Goal: Find contact information

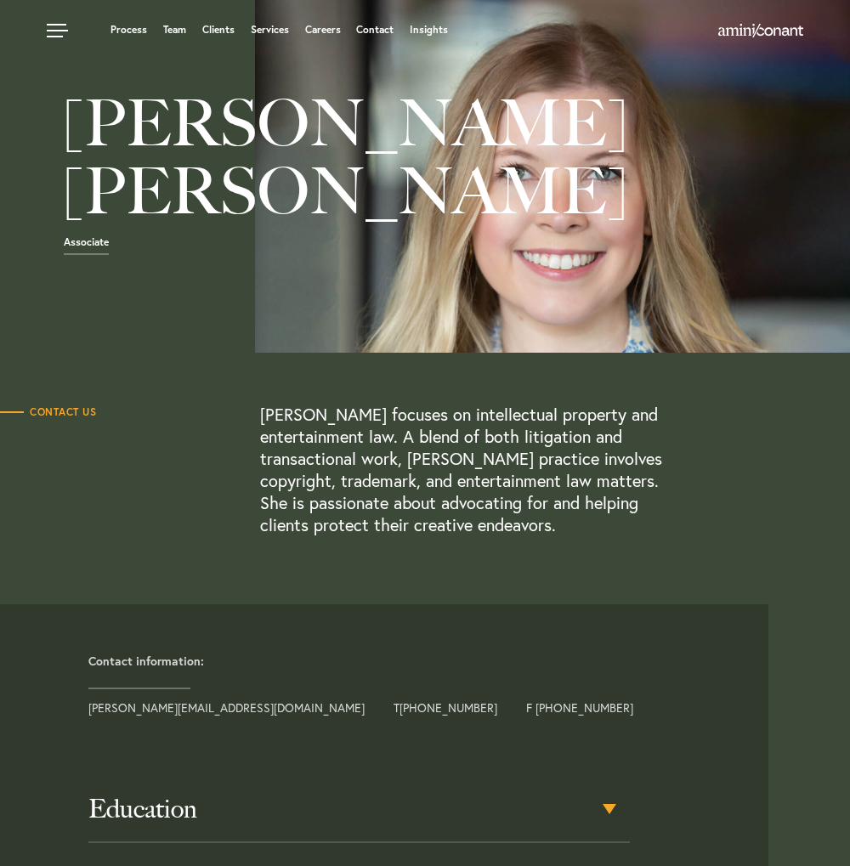
drag, startPoint x: 524, startPoint y: 197, endPoint x: 521, endPoint y: 209, distance: 12.2
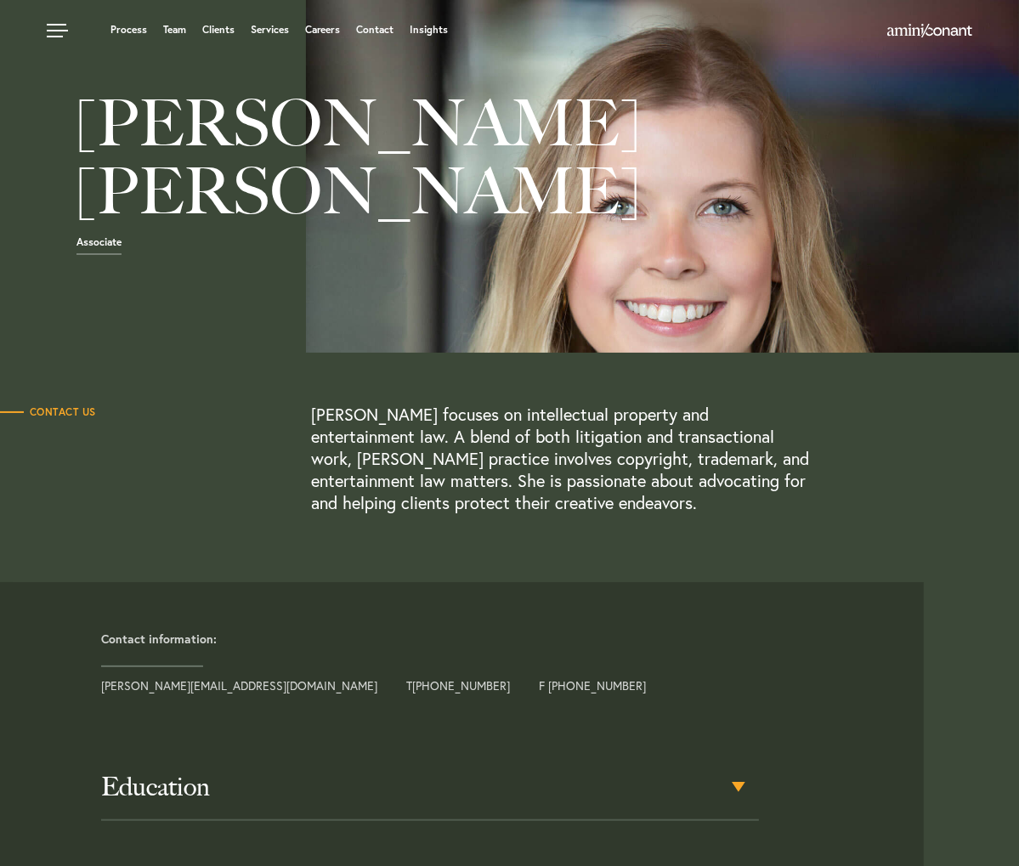
click at [888, 514] on div "[PERSON_NAME] focuses on intellectual property and entertainment law. A blend o…" at bounding box center [622, 459] width 623 height 111
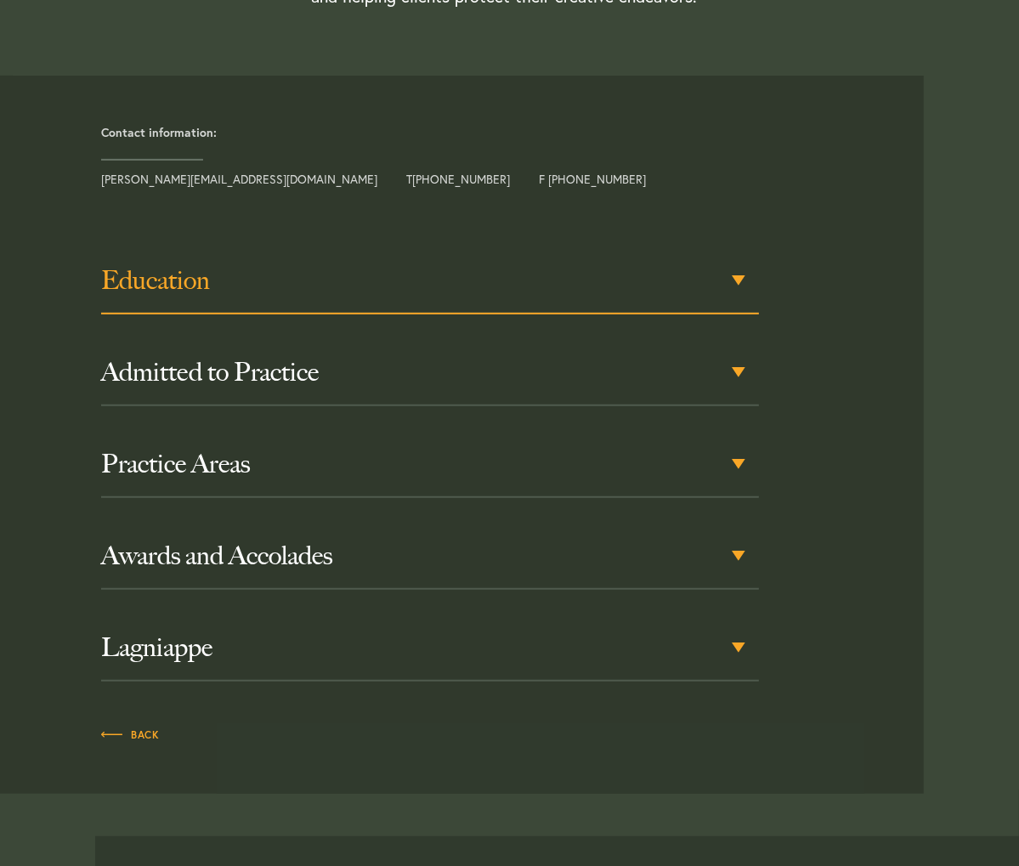
scroll to position [510, 0]
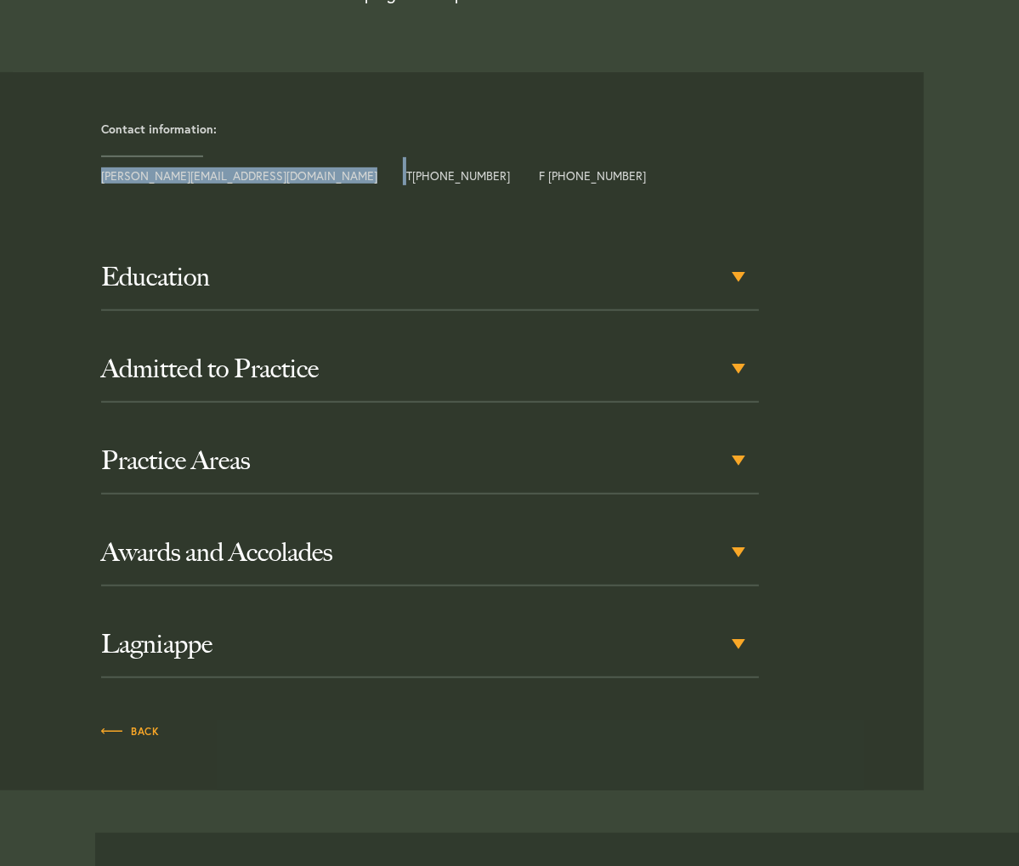
drag, startPoint x: 252, startPoint y: 362, endPoint x: 95, endPoint y: 360, distance: 156.4
click at [95, 185] on div "Contact information: allison@aminiconant.com T +1 512 601 6139 F +1 512 900 7967" at bounding box center [505, 148] width 835 height 75
drag, startPoint x: 95, startPoint y: 360, endPoint x: 150, endPoint y: 358, distance: 55.3
copy div "[PERSON_NAME][EMAIL_ADDRESS][DOMAIN_NAME]"
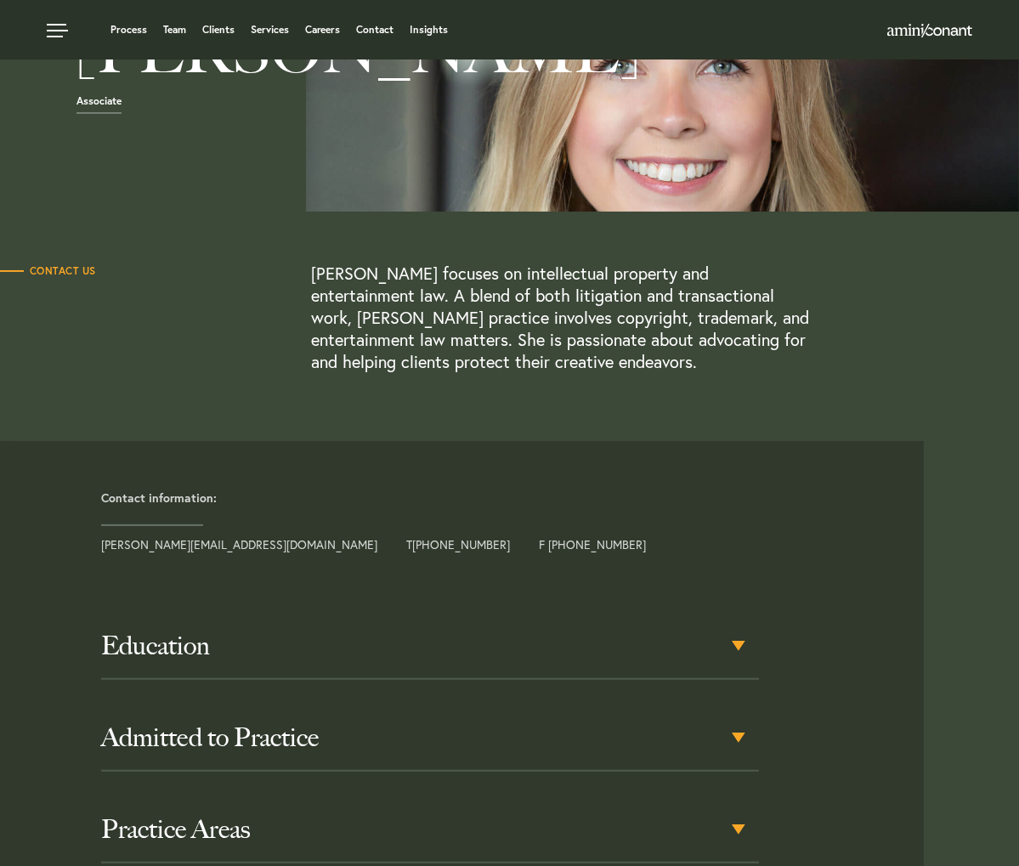
scroll to position [0, 0]
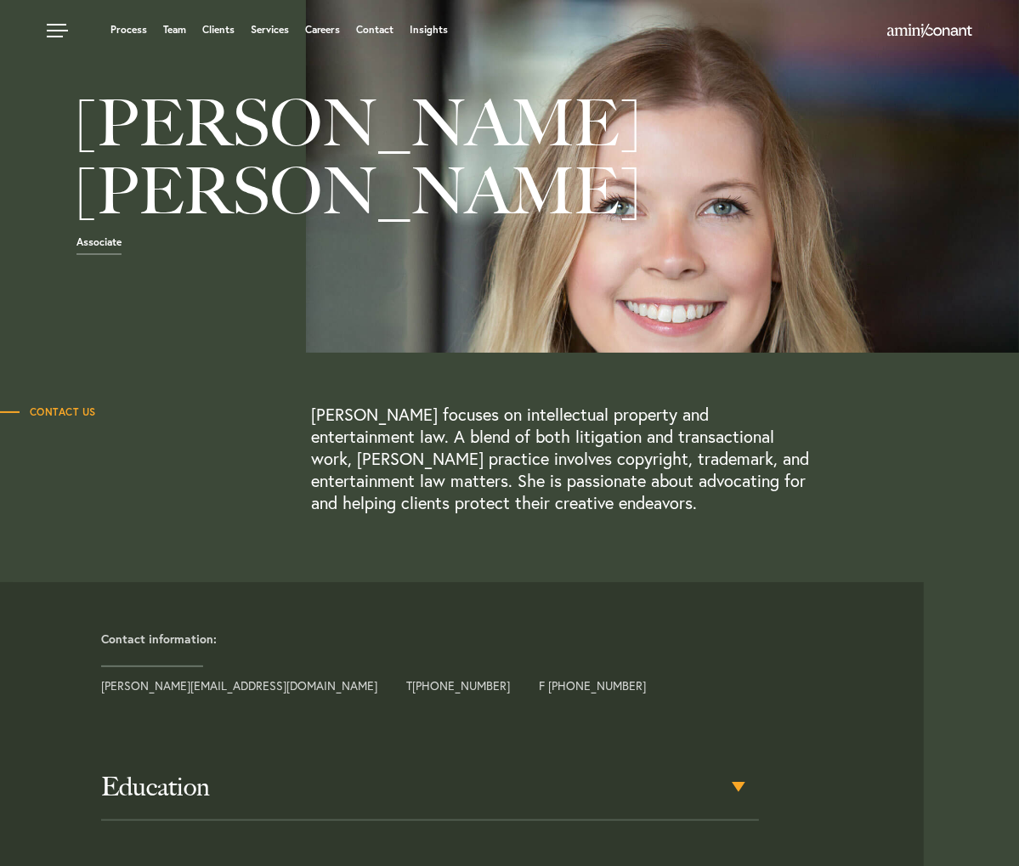
click at [65, 417] on span "Contact Us" at bounding box center [48, 412] width 96 height 10
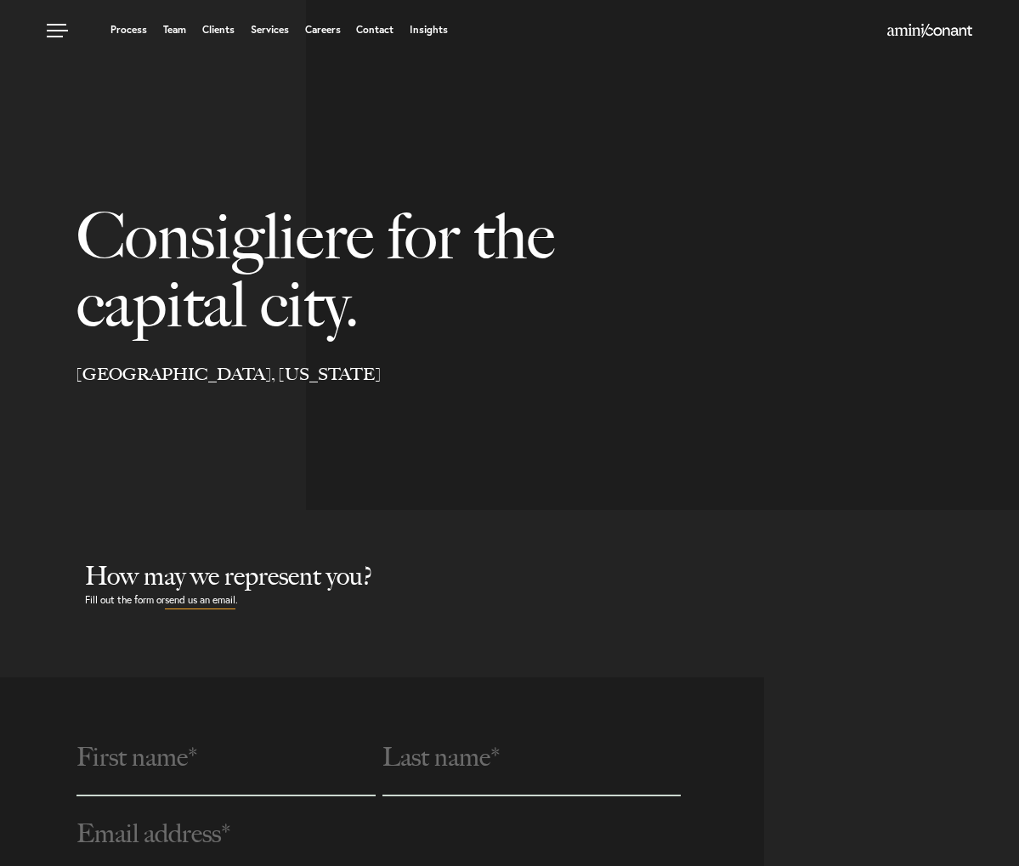
select select "Austin"
select select "Business and Civil Litigation"
select select "Austin"
select select "Business and Civil Litigation"
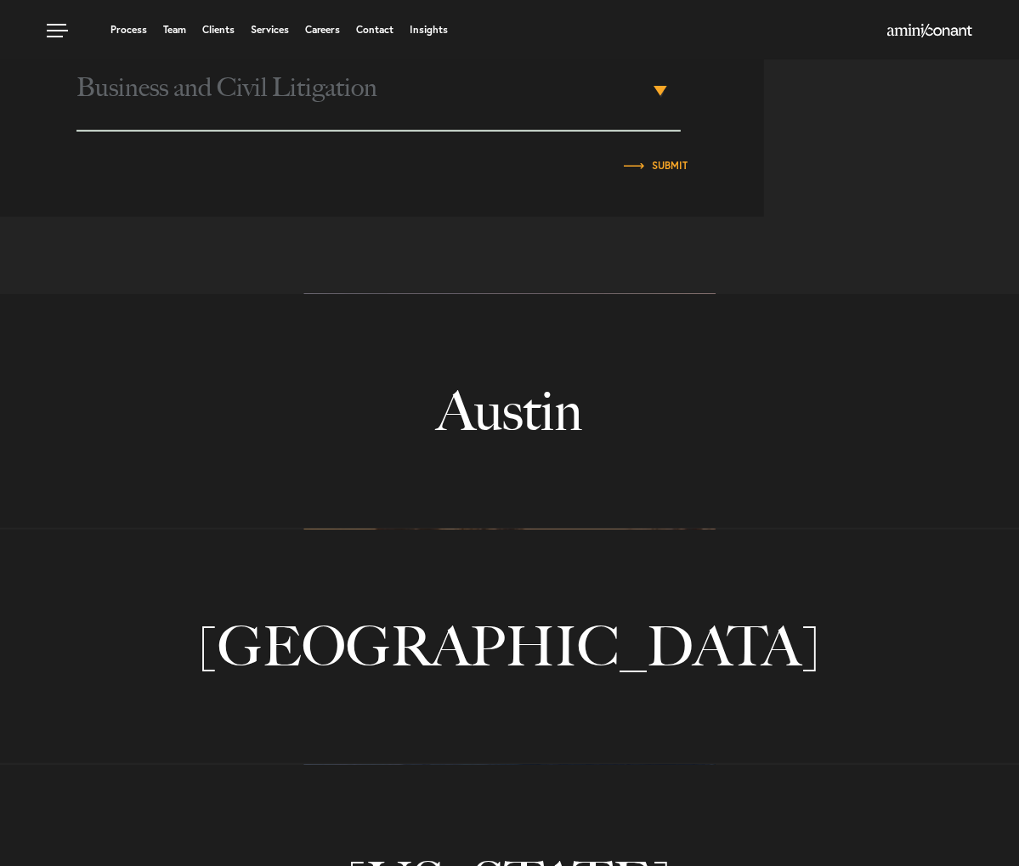
scroll to position [935, 0]
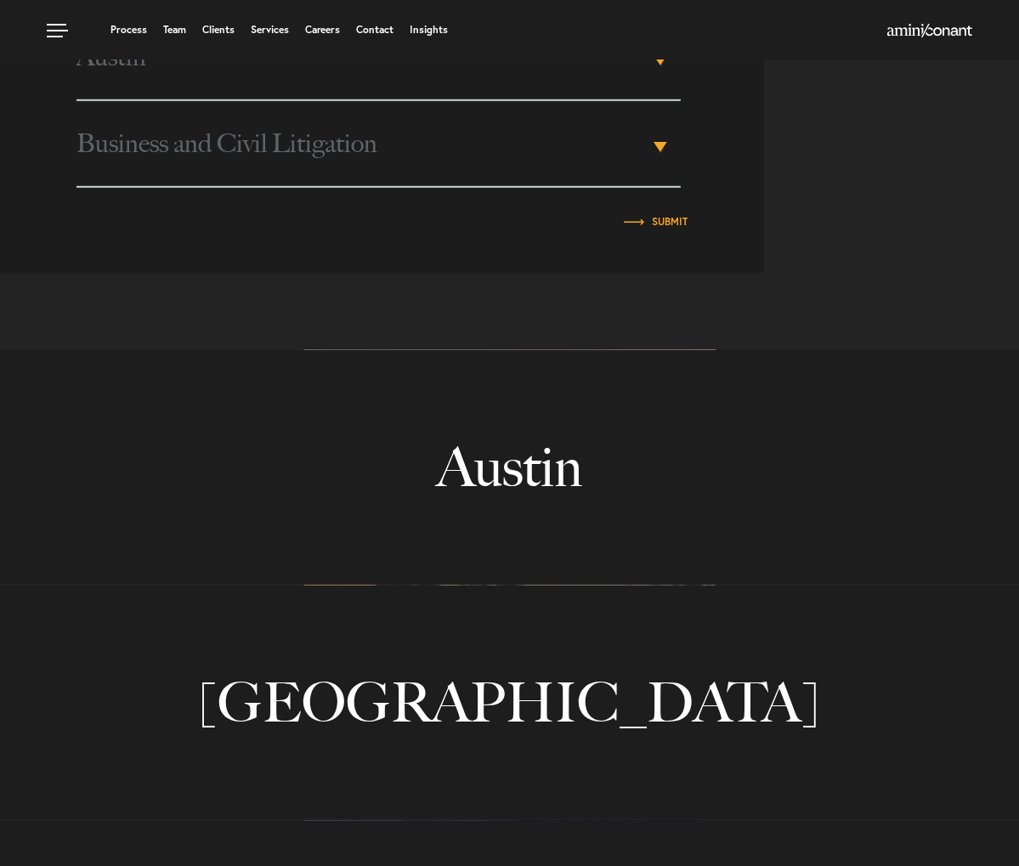
click at [732, 474] on link "Austin" at bounding box center [509, 467] width 1019 height 234
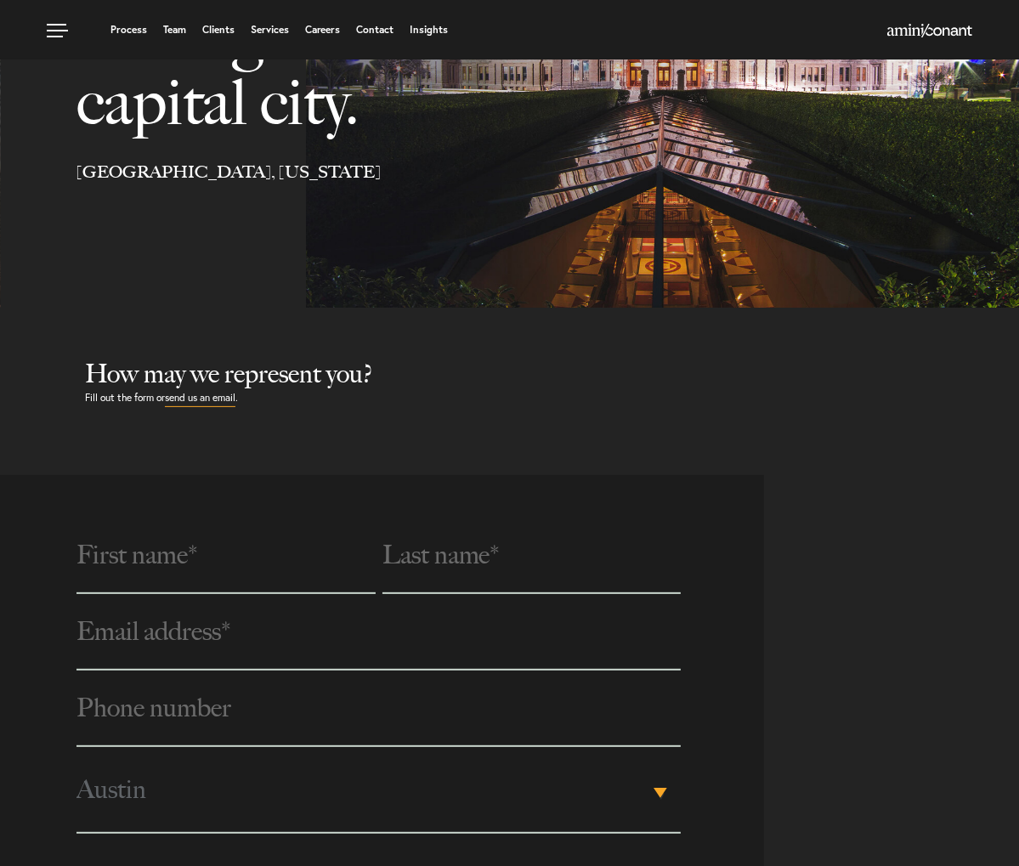
scroll to position [0, 0]
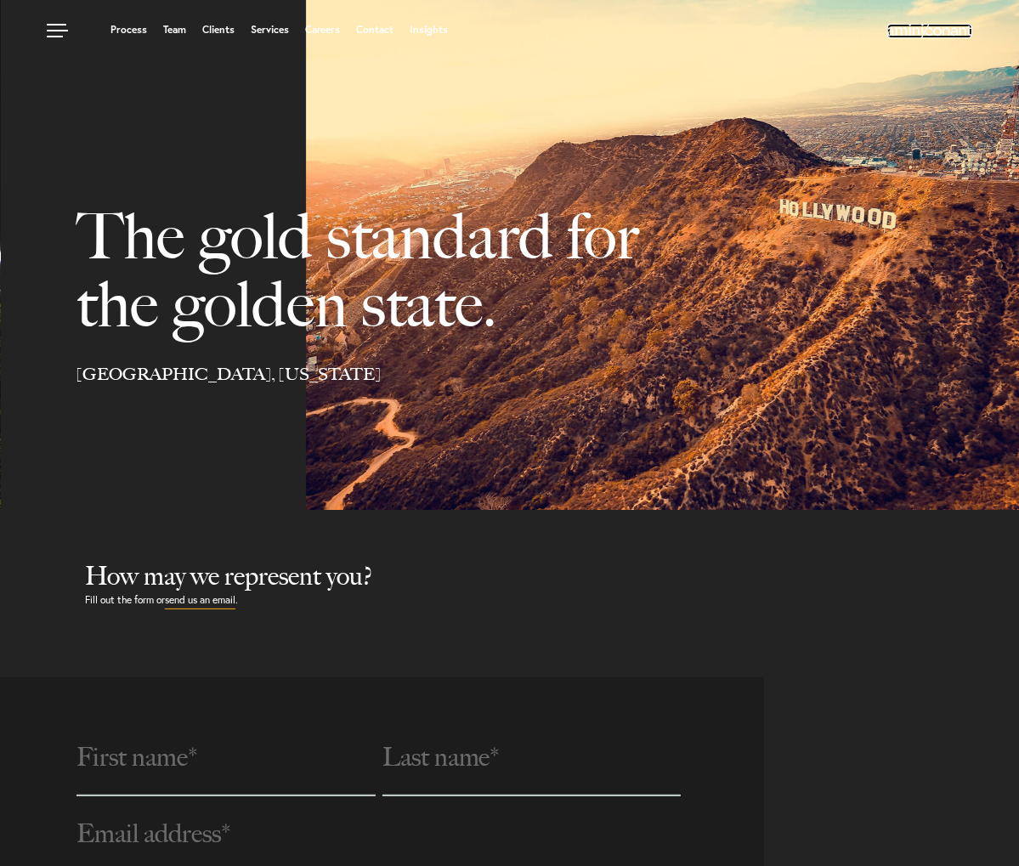
click at [922, 25] on img at bounding box center [929, 31] width 85 height 14
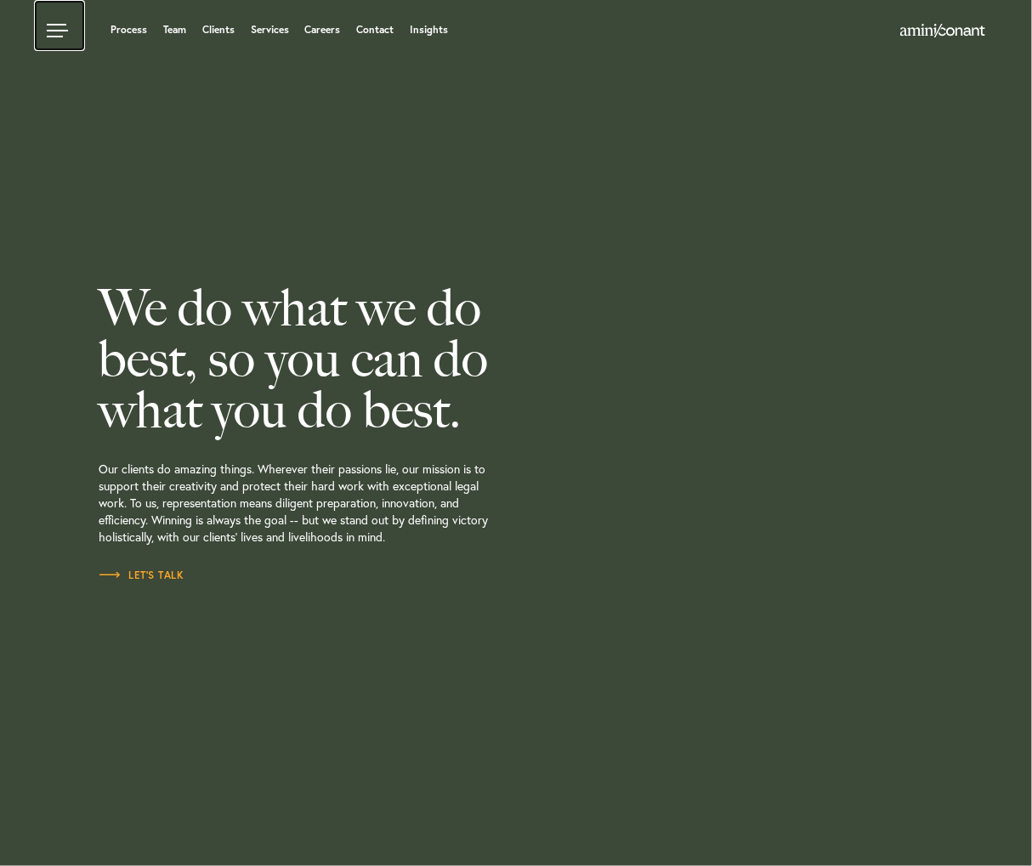
click at [66, 26] on link at bounding box center [59, 25] width 51 height 51
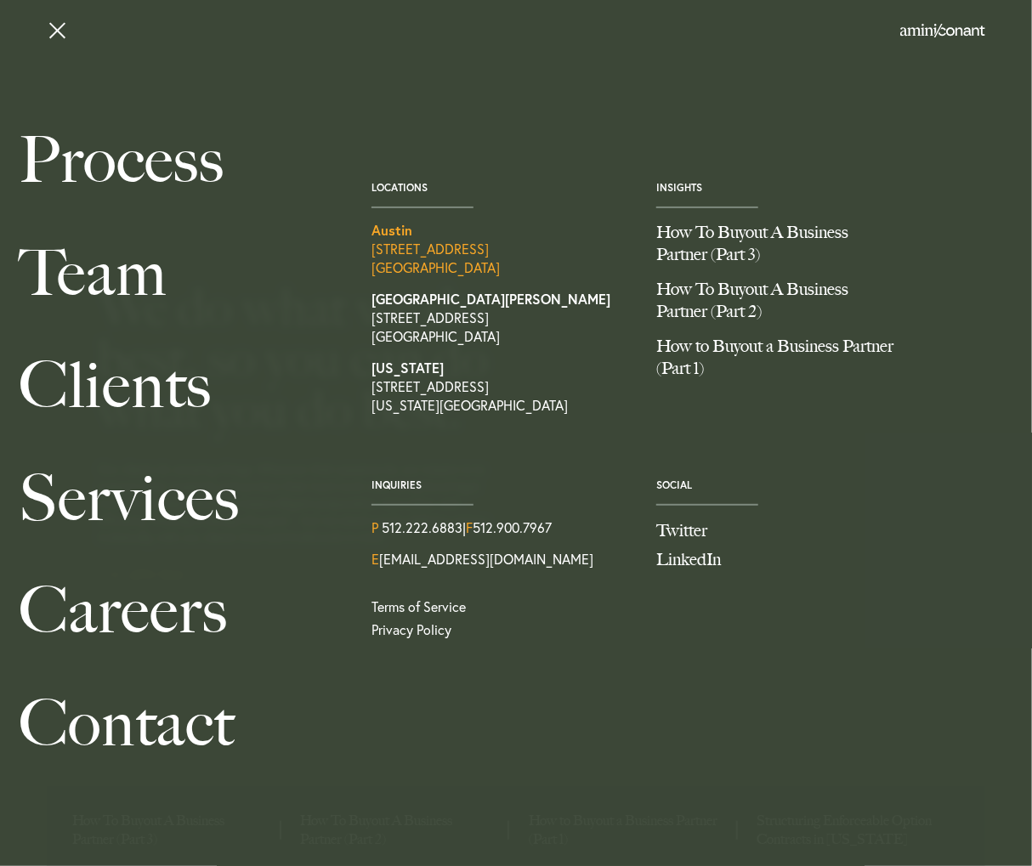
click at [428, 258] on link "Austin 1204 San Antonio Street, Second Floor Austin TX 78701" at bounding box center [500, 249] width 259 height 56
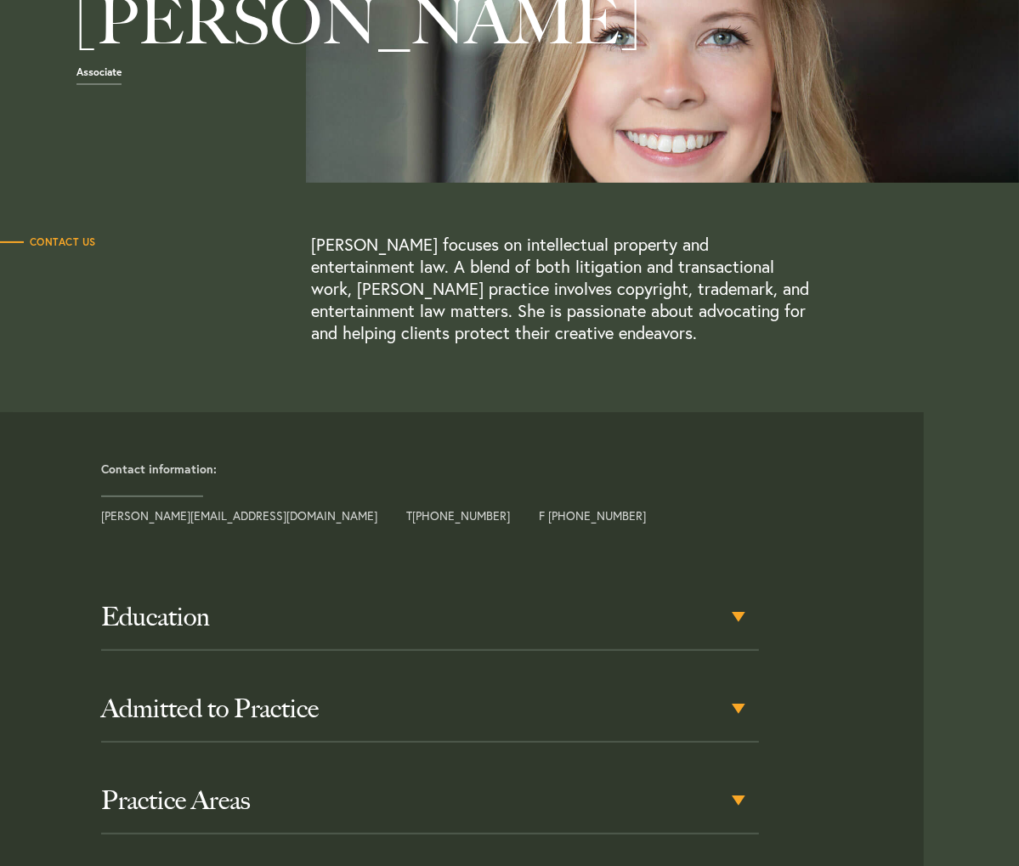
scroll to position [255, 0]
